Goal: Task Accomplishment & Management: Use online tool/utility

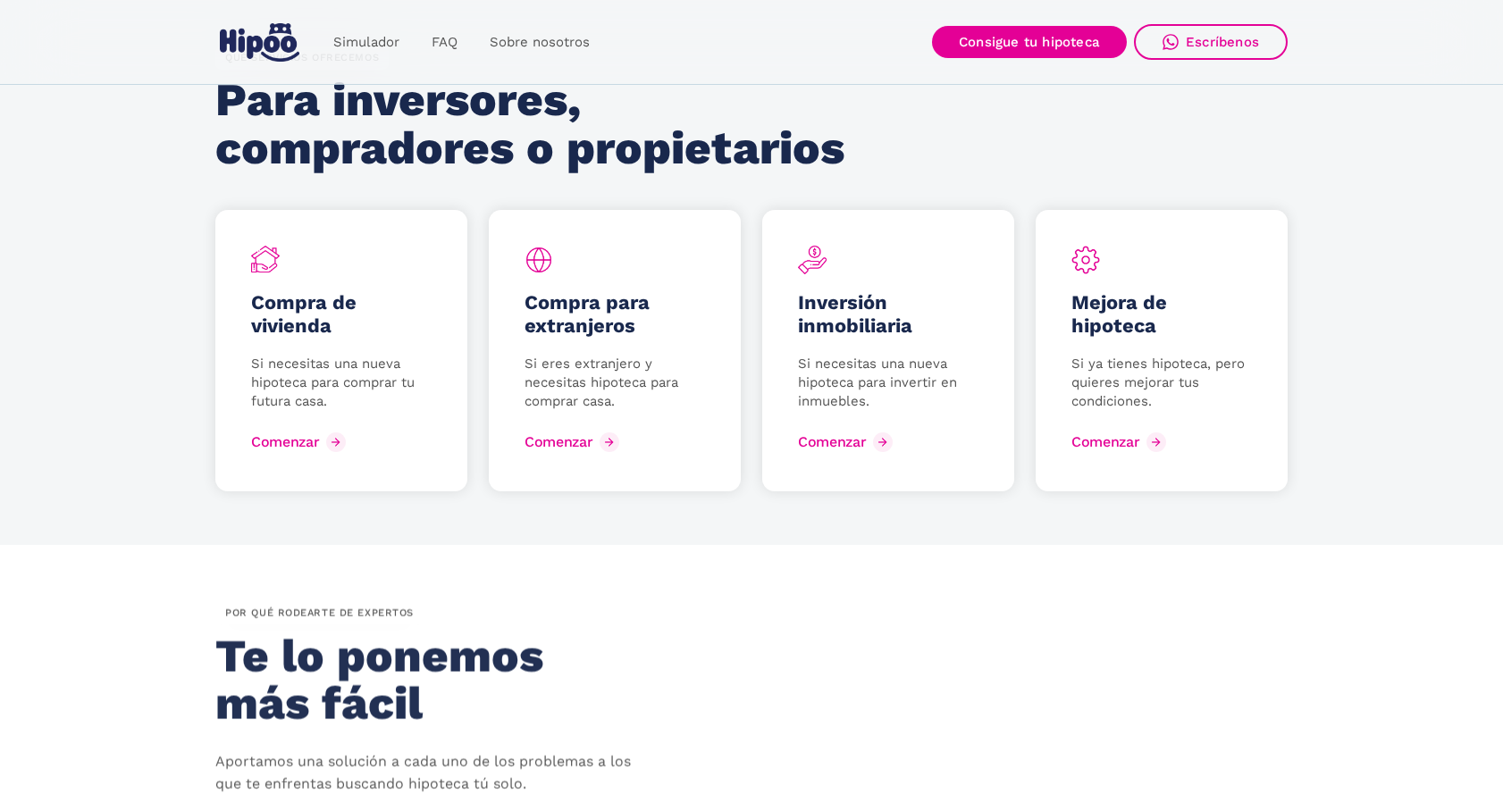
scroll to position [2401, 0]
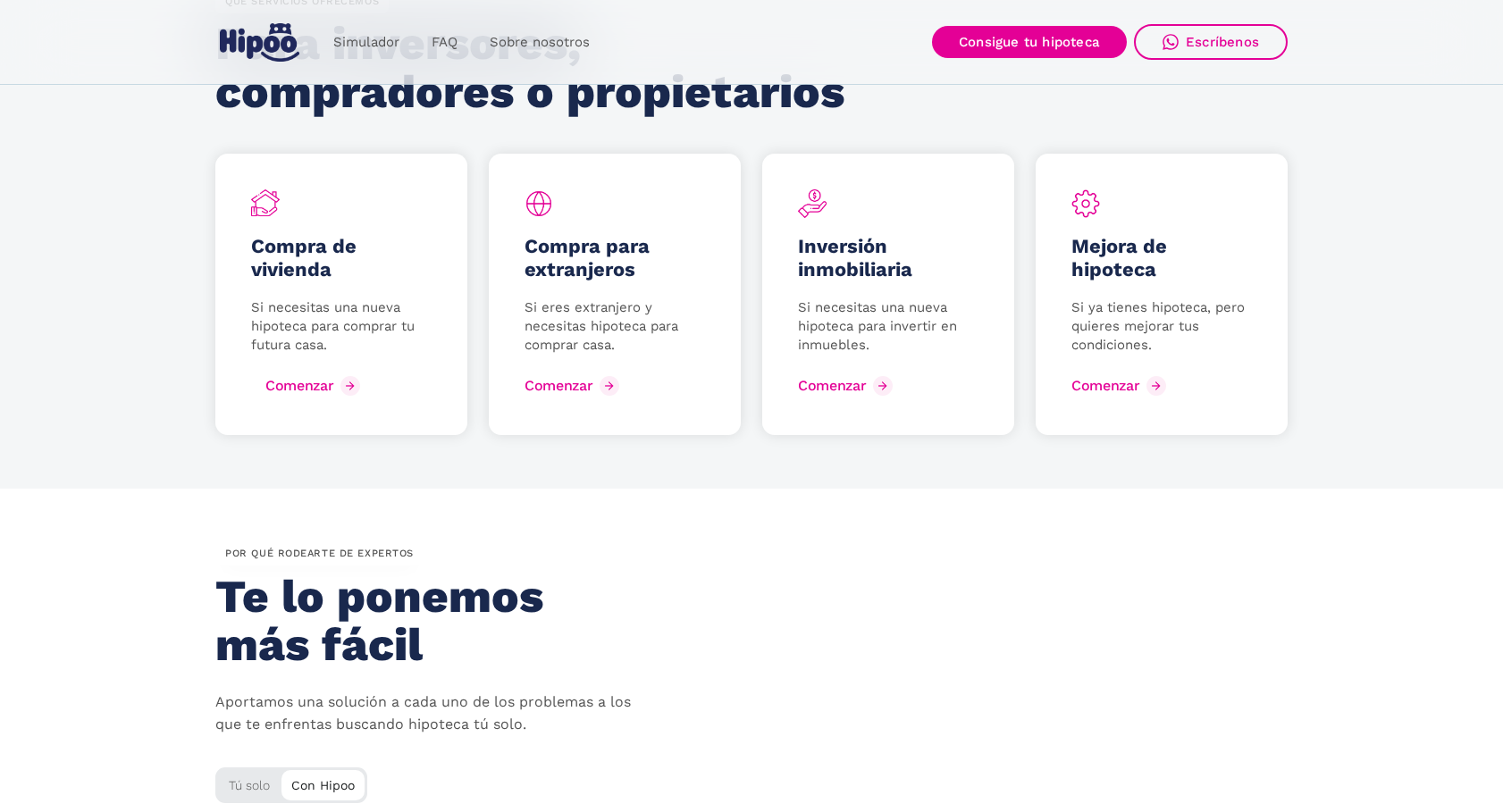
click at [269, 383] on div "Comenzar" at bounding box center [300, 385] width 68 height 17
click at [594, 383] on div "Comenzar" at bounding box center [573, 385] width 68 height 17
click at [842, 391] on div "Comenzar" at bounding box center [846, 385] width 68 height 17
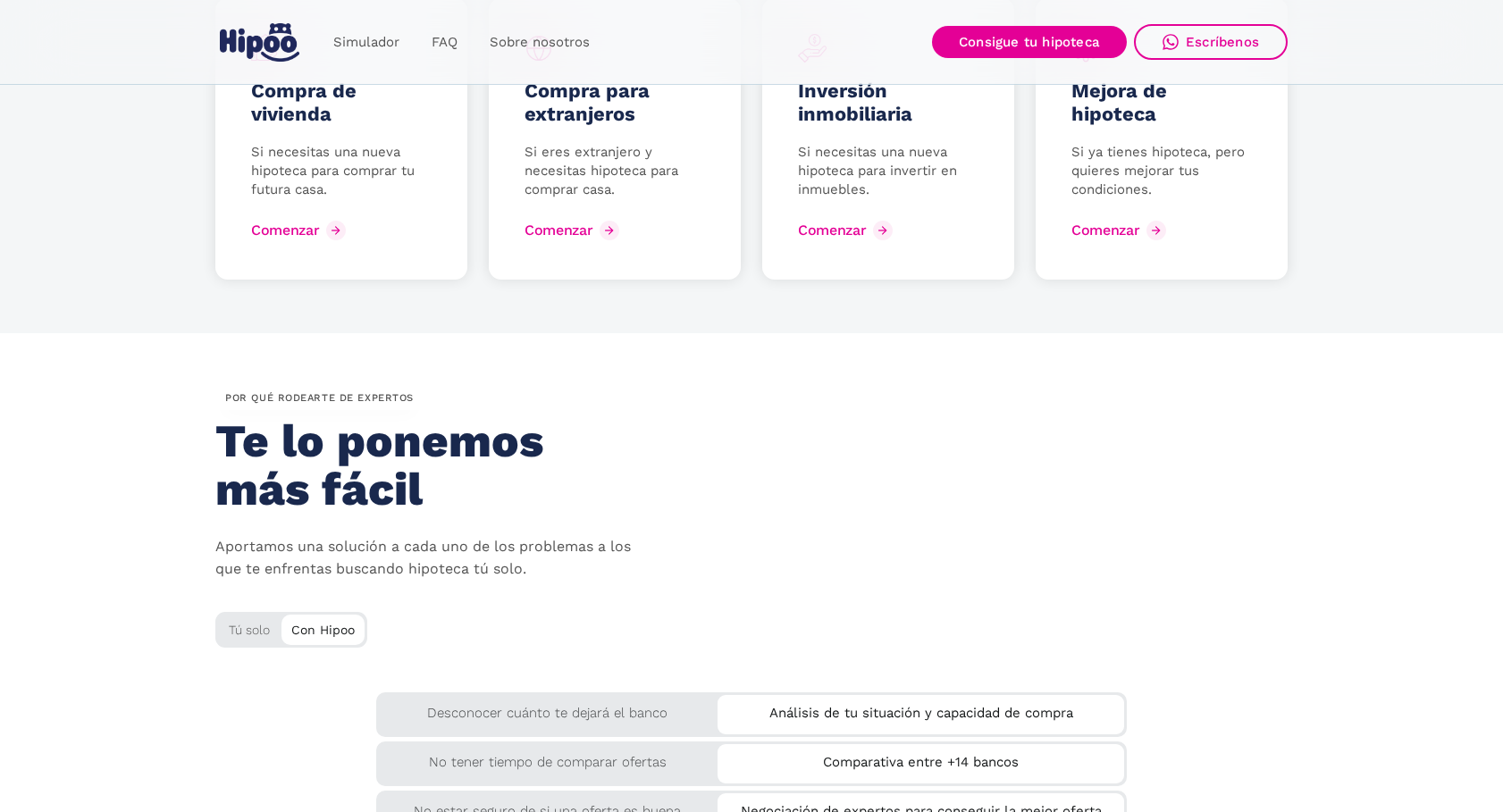
scroll to position [2571, 0]
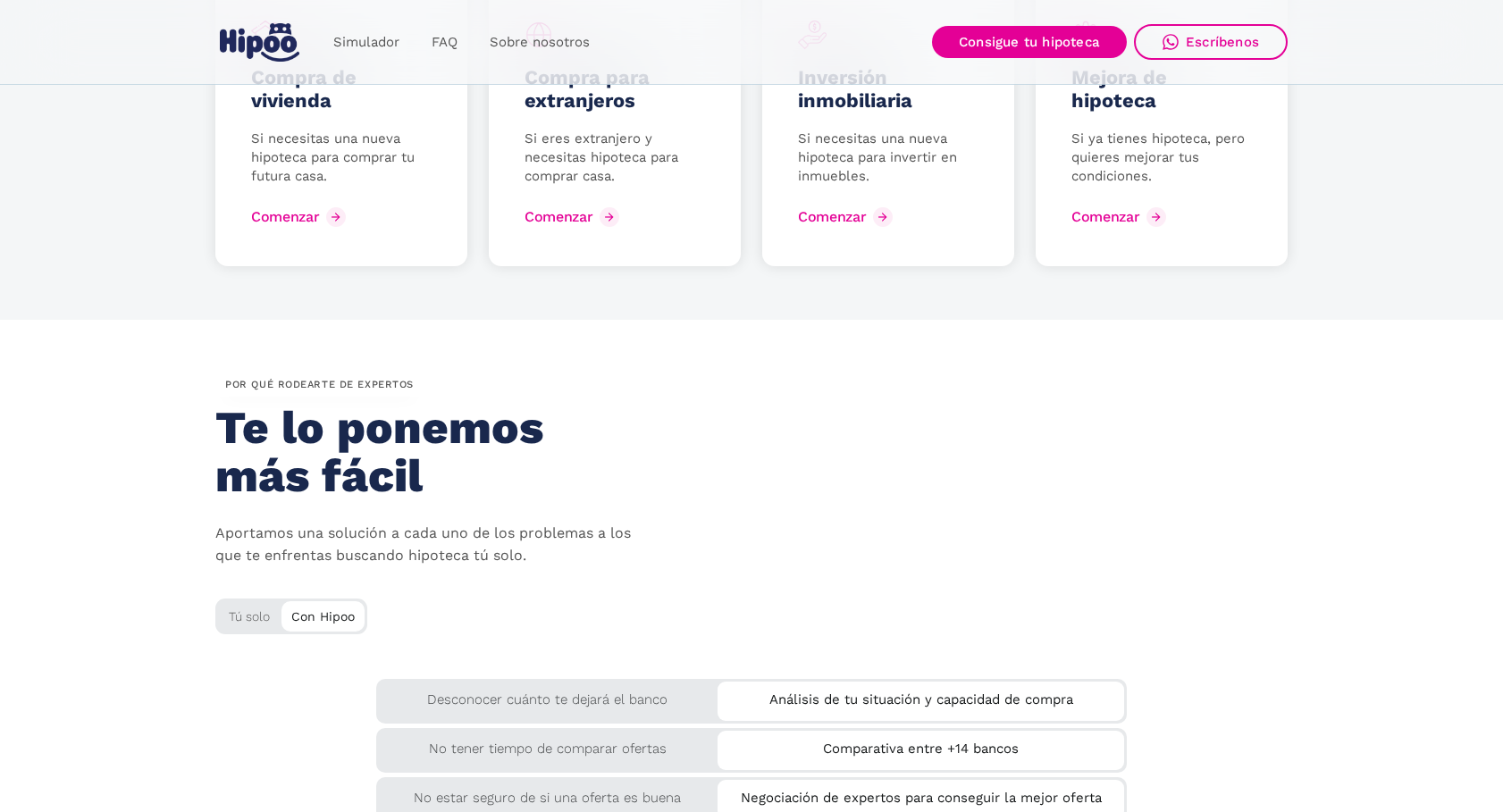
click at [260, 624] on div "Tú solo" at bounding box center [291, 613] width 152 height 29
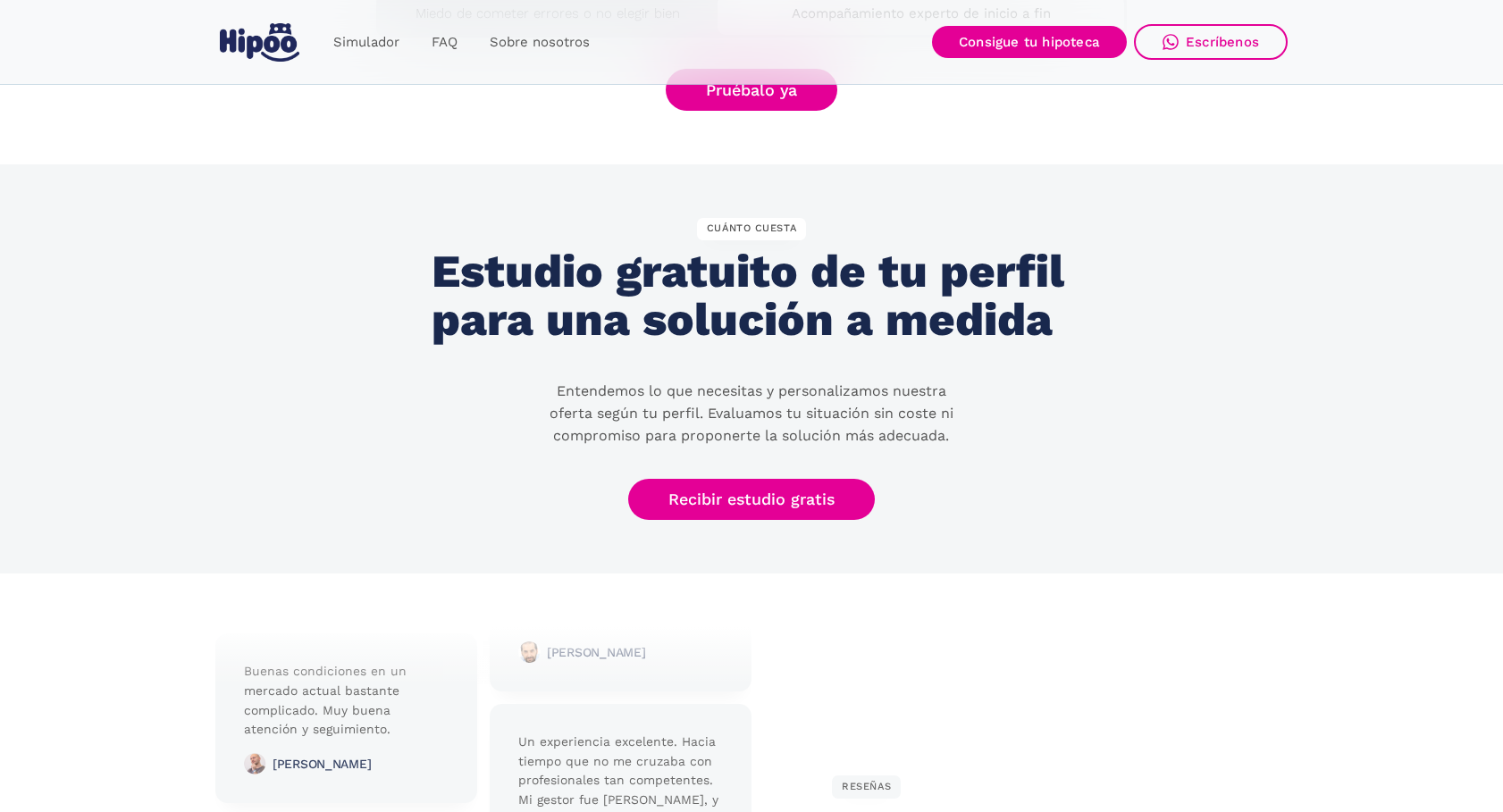
scroll to position [3504, 0]
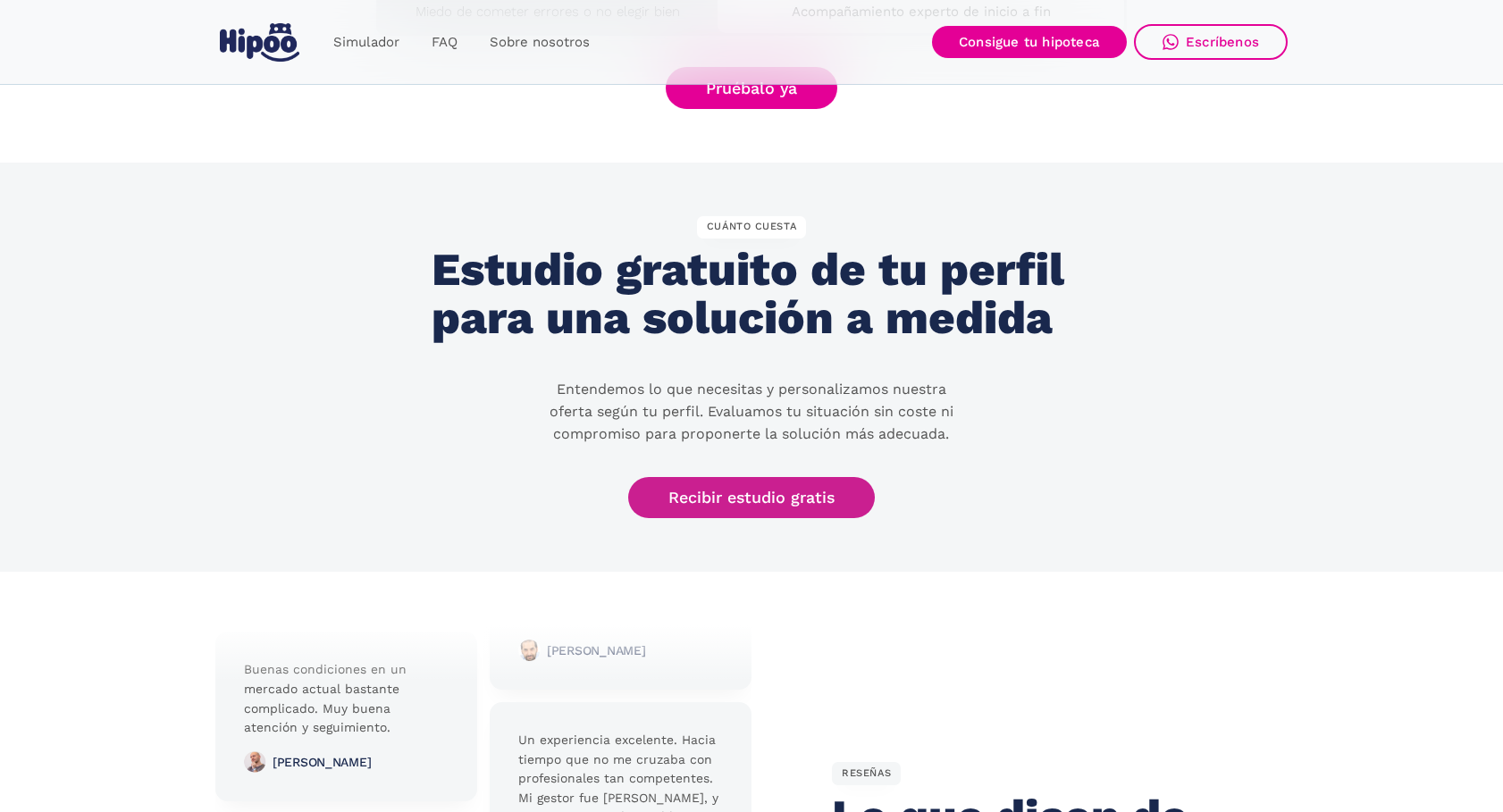
click at [757, 496] on link "Recibir estudio gratis" at bounding box center [751, 499] width 247 height 42
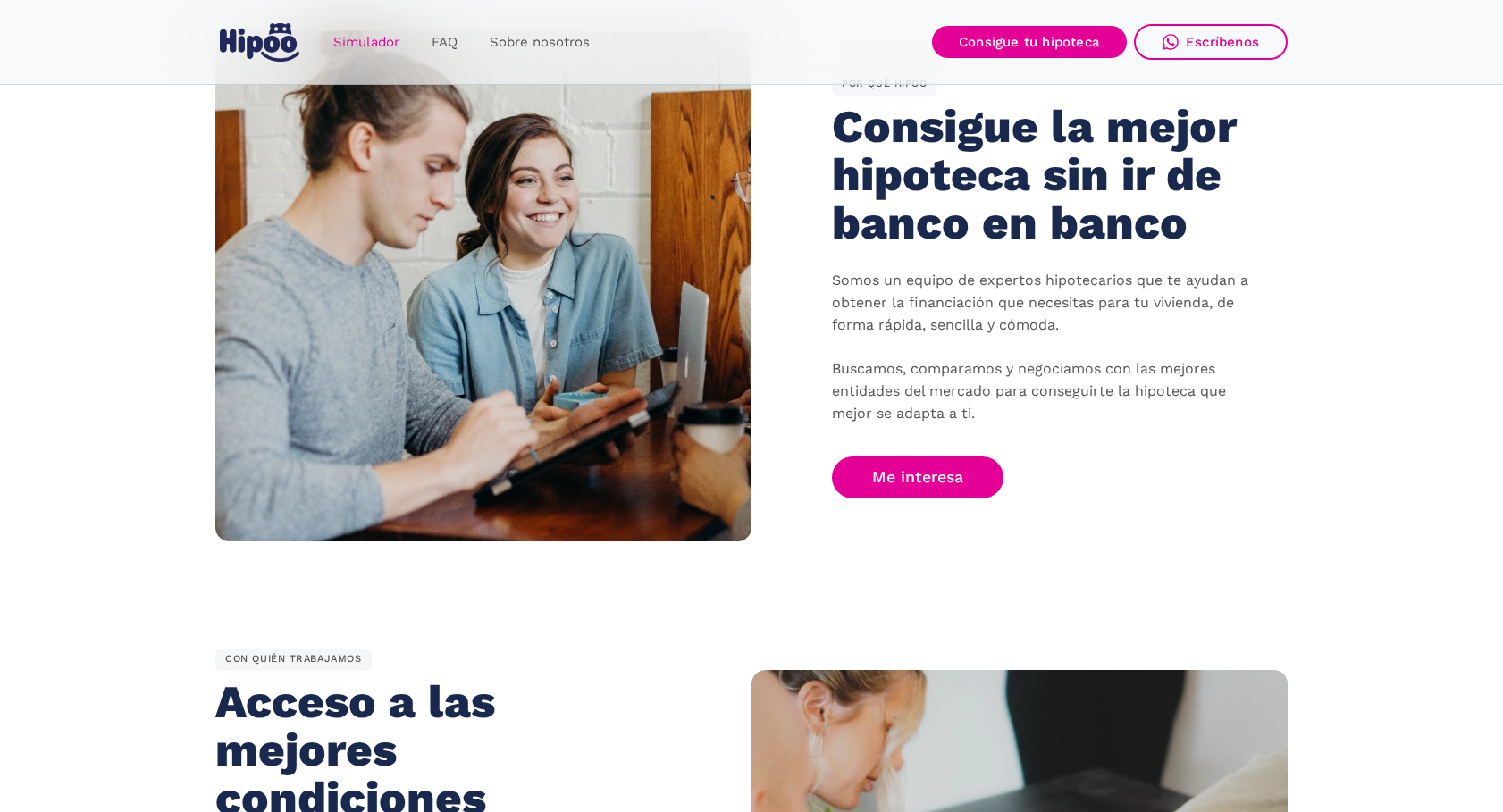
scroll to position [1083, 0]
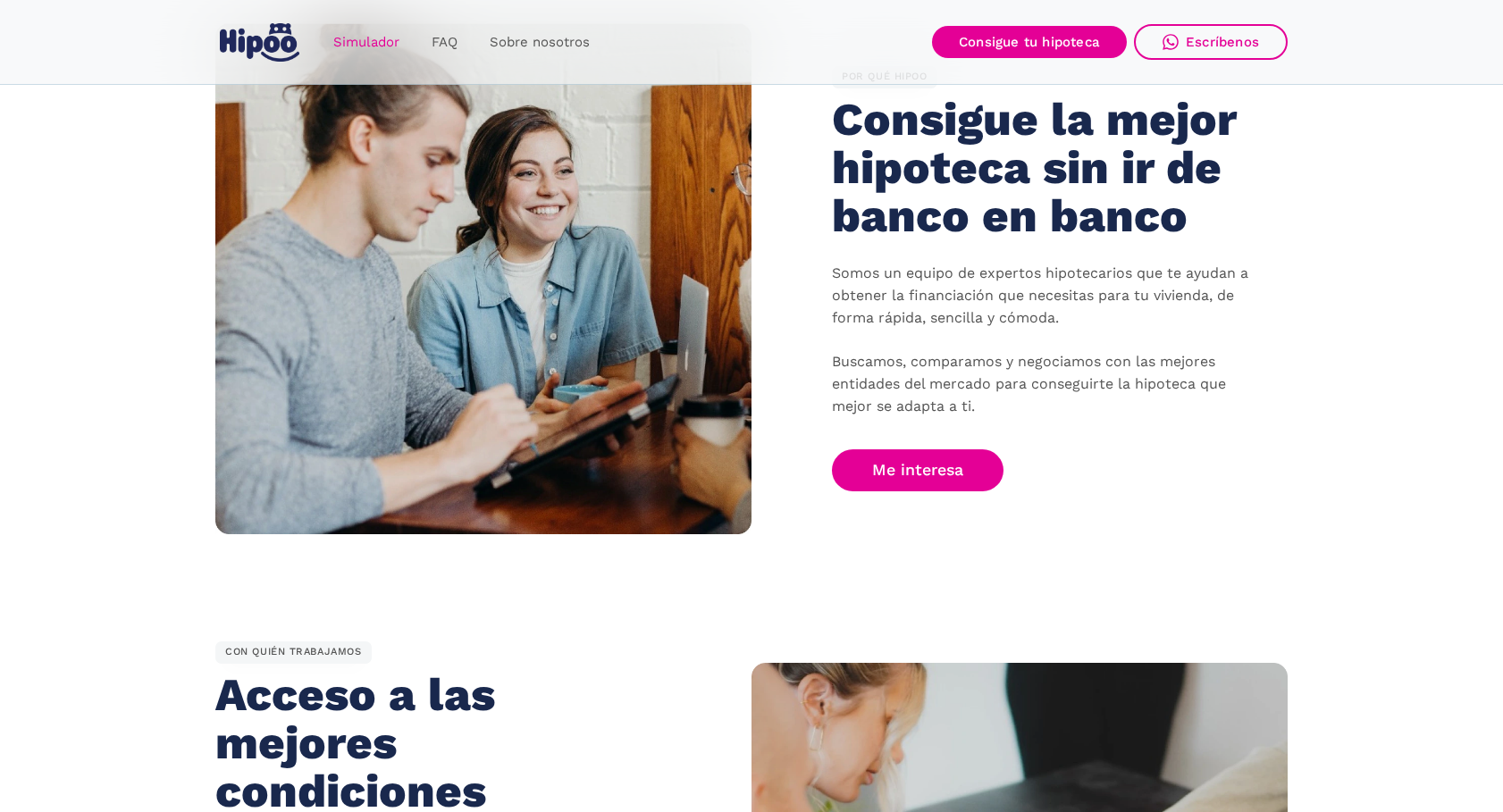
click at [378, 46] on link "Simulador" at bounding box center [366, 42] width 98 height 35
